Goal: Task Accomplishment & Management: Complete application form

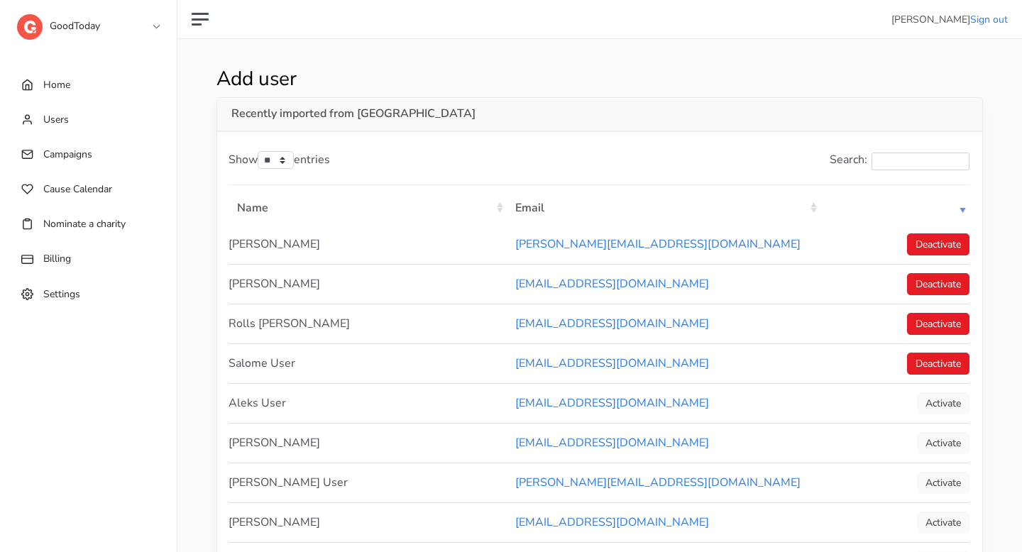
click at [104, 30] on link "GoodToday" at bounding box center [88, 23] width 142 height 26
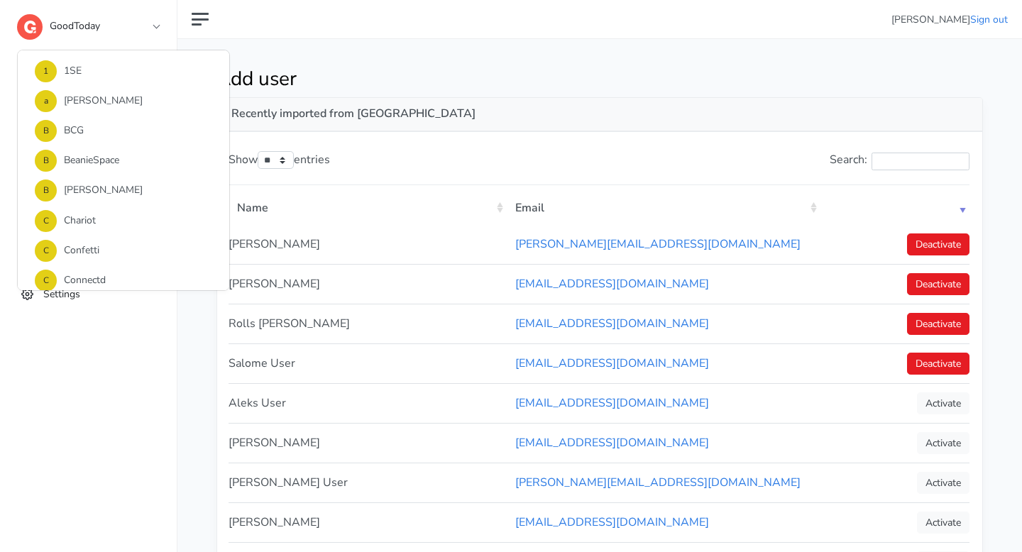
click at [150, 26] on link "GoodToday" at bounding box center [88, 23] width 142 height 26
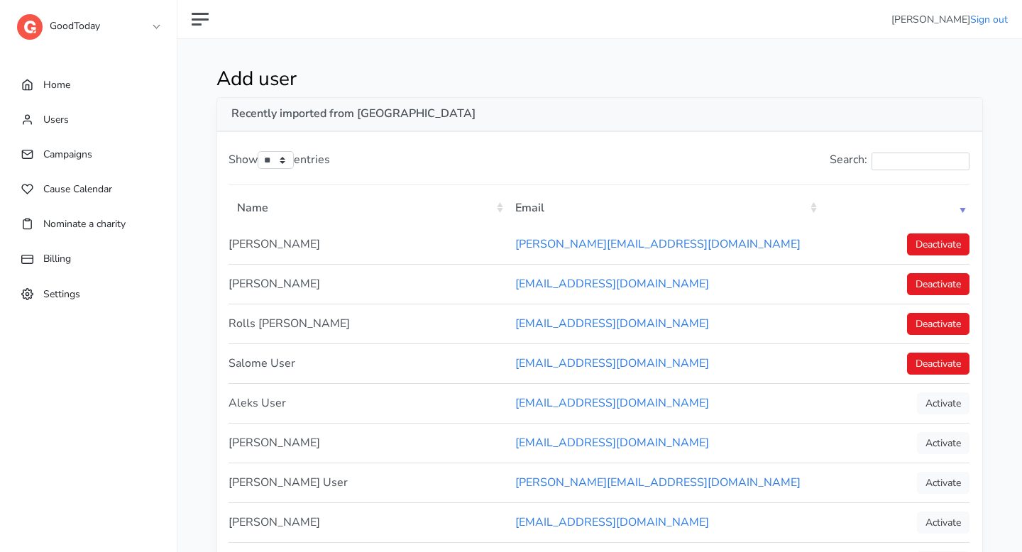
click at [150, 26] on link "GoodToday" at bounding box center [88, 23] width 142 height 26
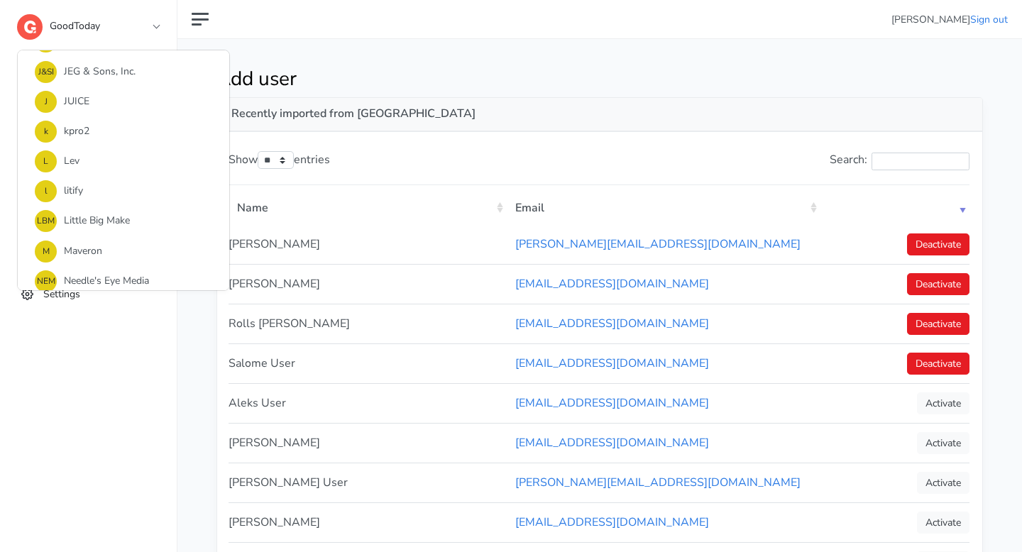
scroll to position [491, 0]
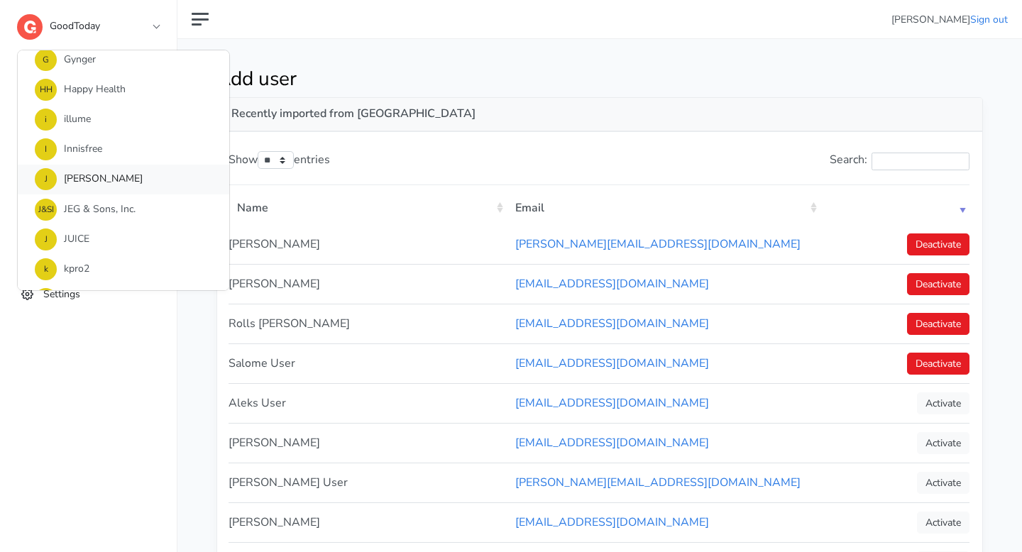
click at [123, 173] on link "J [PERSON_NAME]" at bounding box center [124, 180] width 212 height 30
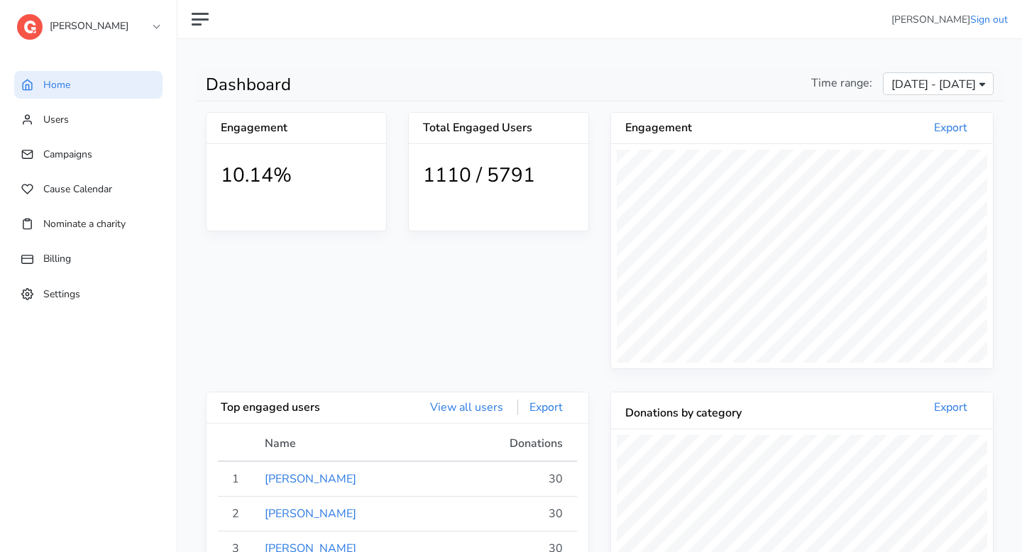
scroll to position [261, 382]
click at [81, 124] on link "Users" at bounding box center [88, 120] width 148 height 28
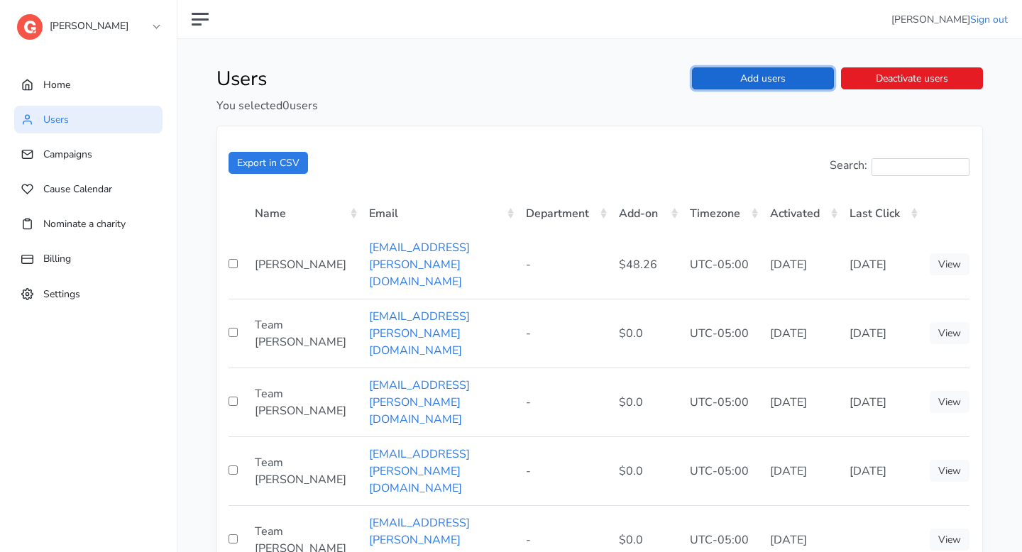
click at [799, 84] on link "Add users" at bounding box center [763, 78] width 142 height 22
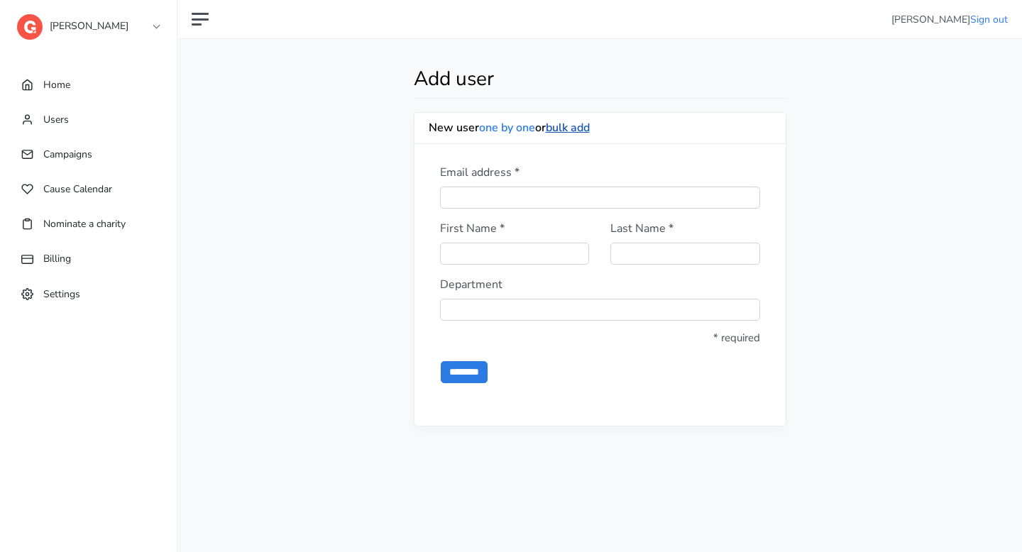
click at [574, 128] on link "bulk add" at bounding box center [568, 128] width 44 height 16
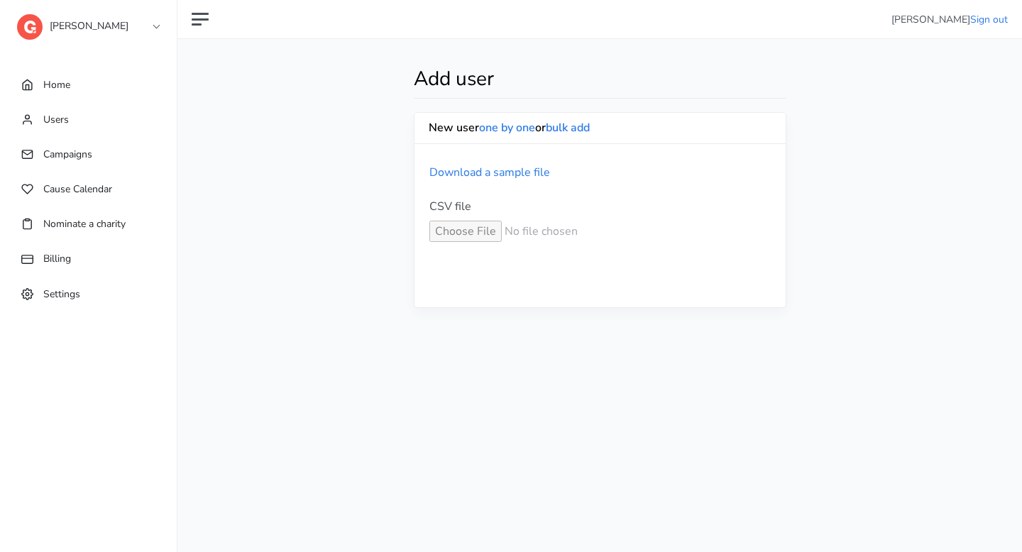
click at [457, 239] on input "CSV file *" at bounding box center [599, 231] width 341 height 21
type input "**********"
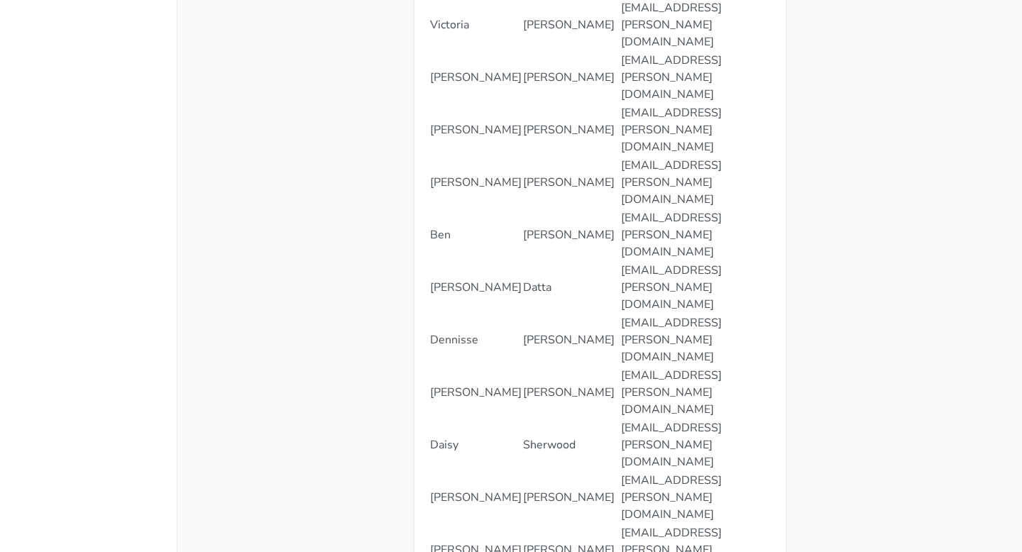
scroll to position [1394, 0]
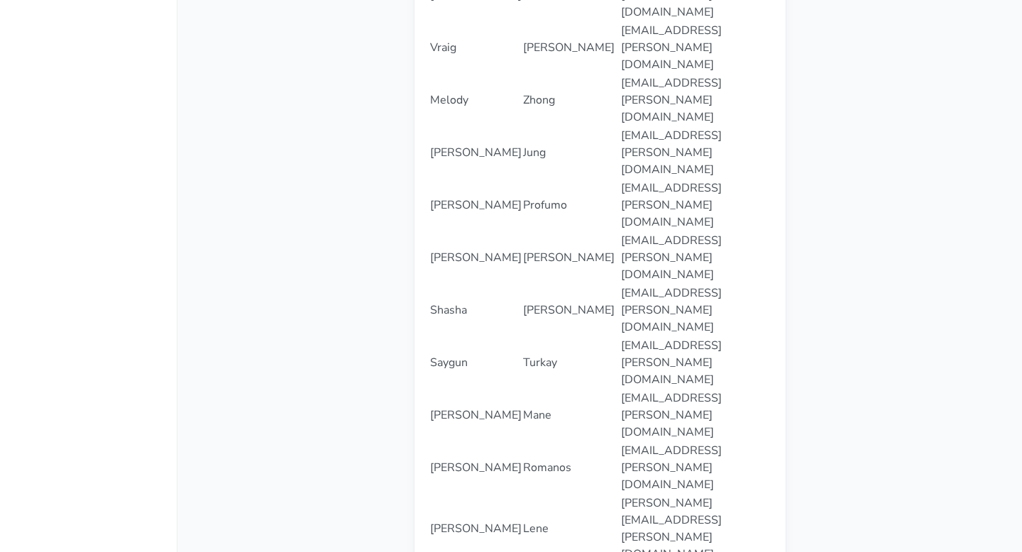
scroll to position [0, 0]
